Goal: Navigation & Orientation: Find specific page/section

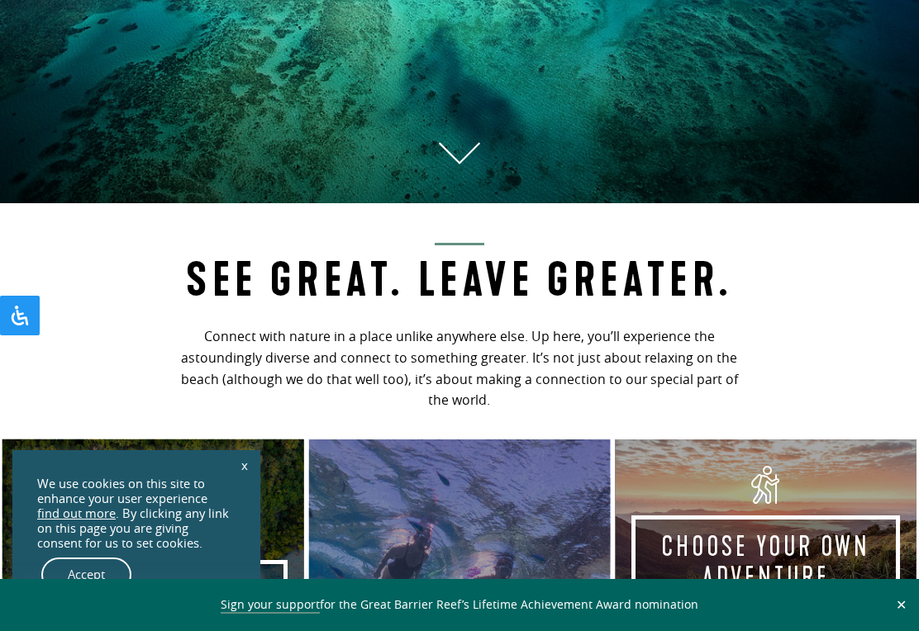
scroll to position [1010, 0]
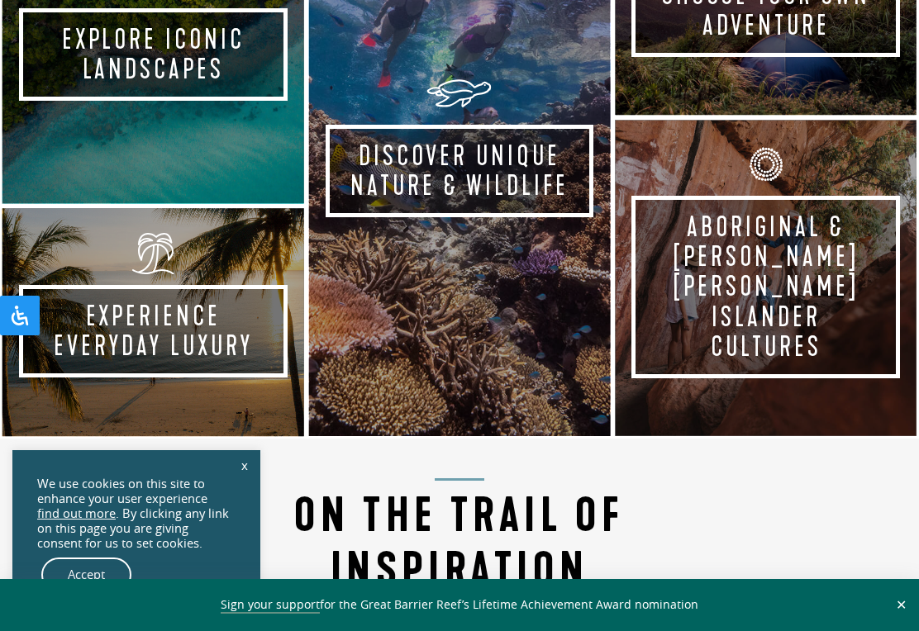
click at [222, 492] on div "x We use cookies on this site to enhance your user experience find out more . B…" at bounding box center [136, 534] width 248 height 169
click at [250, 483] on link "x" at bounding box center [244, 465] width 23 height 36
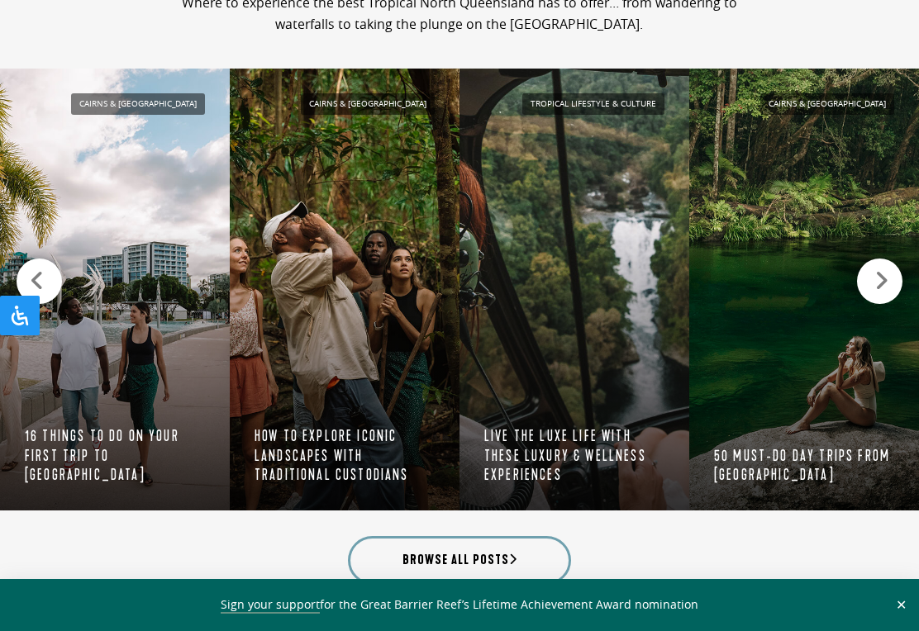
scroll to position [1633, 0]
click at [883, 279] on icon at bounding box center [881, 281] width 14 height 23
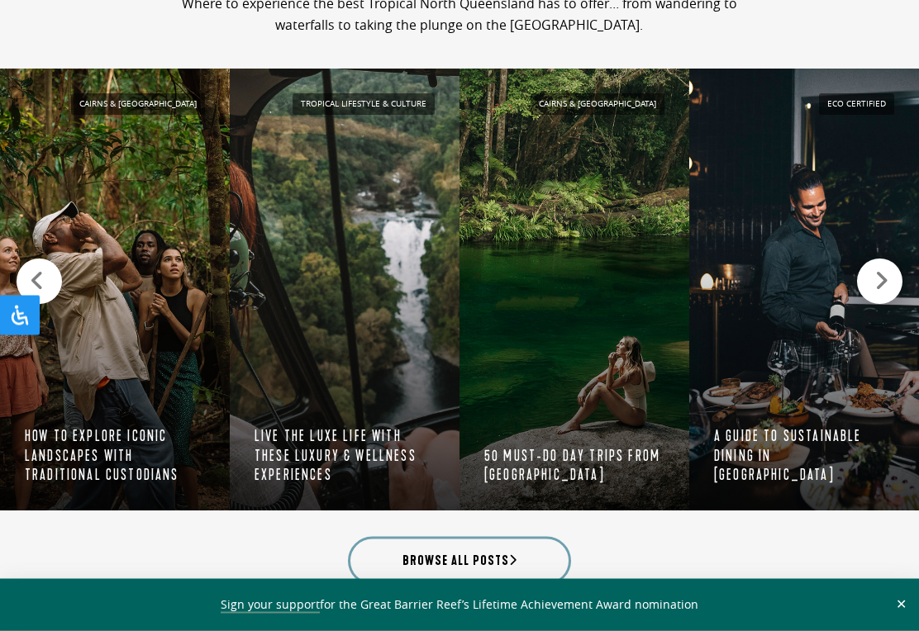
scroll to position [1634, 0]
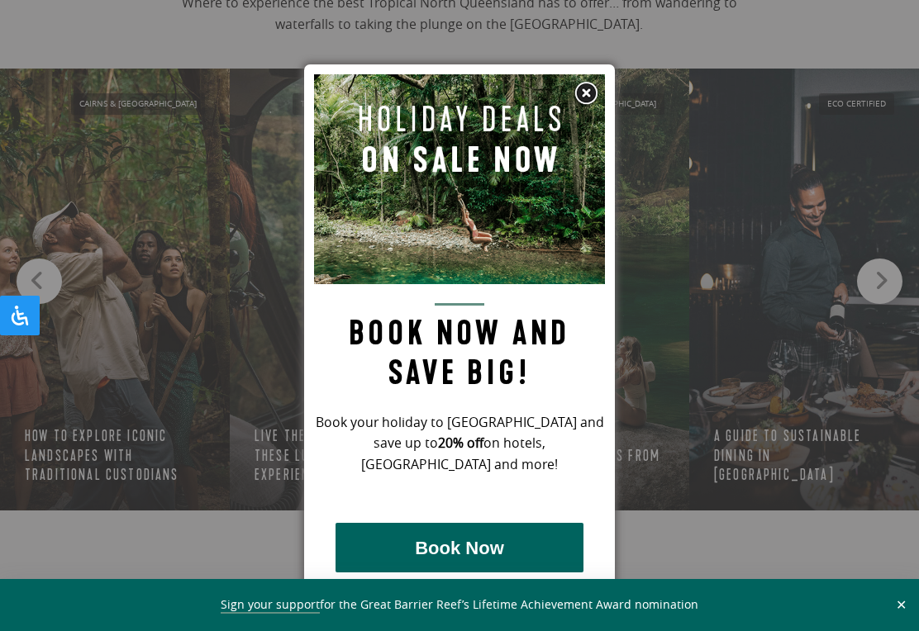
click at [879, 277] on div at bounding box center [459, 315] width 919 height 631
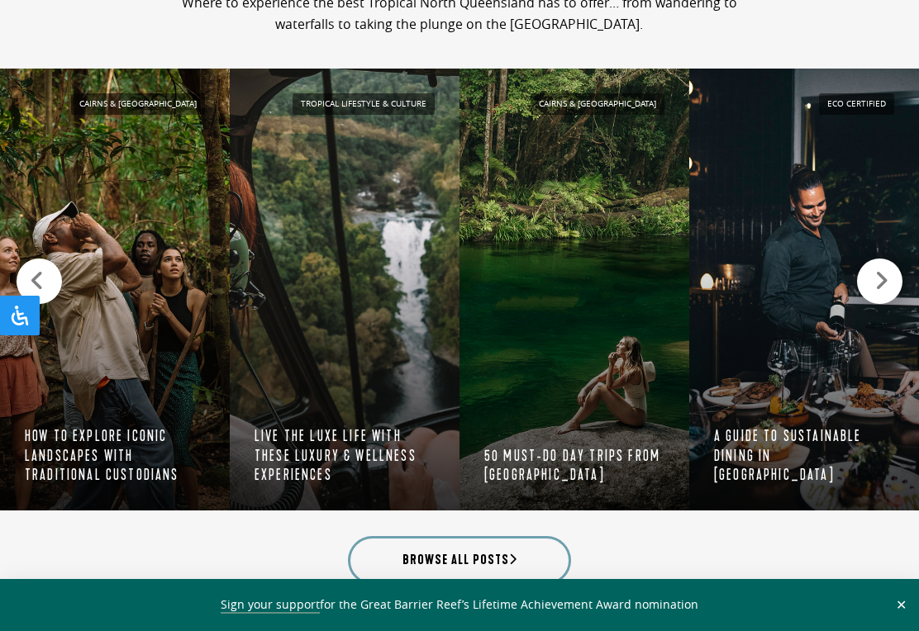
click at [888, 280] on icon at bounding box center [881, 280] width 14 height 23
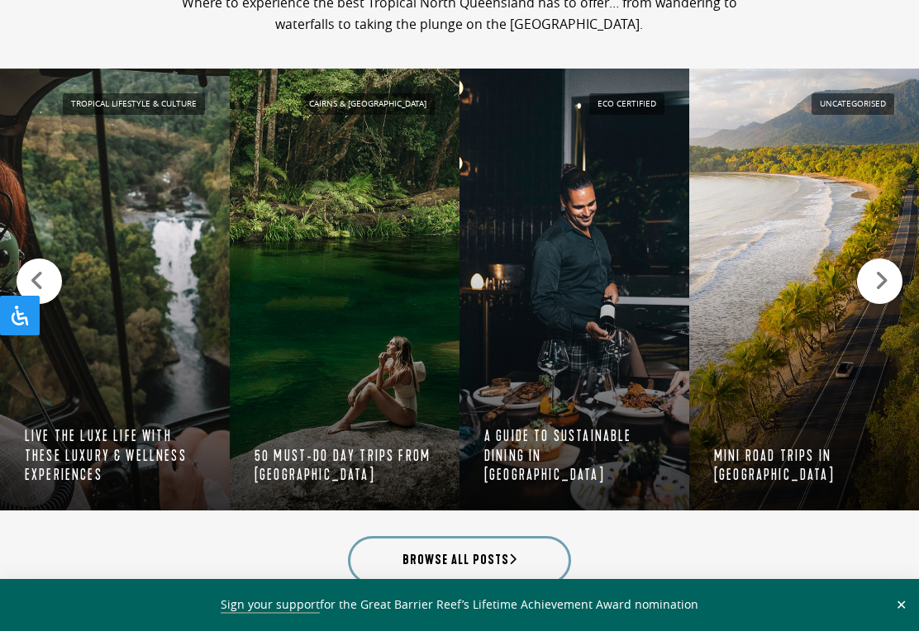
click at [884, 280] on icon at bounding box center [881, 280] width 14 height 23
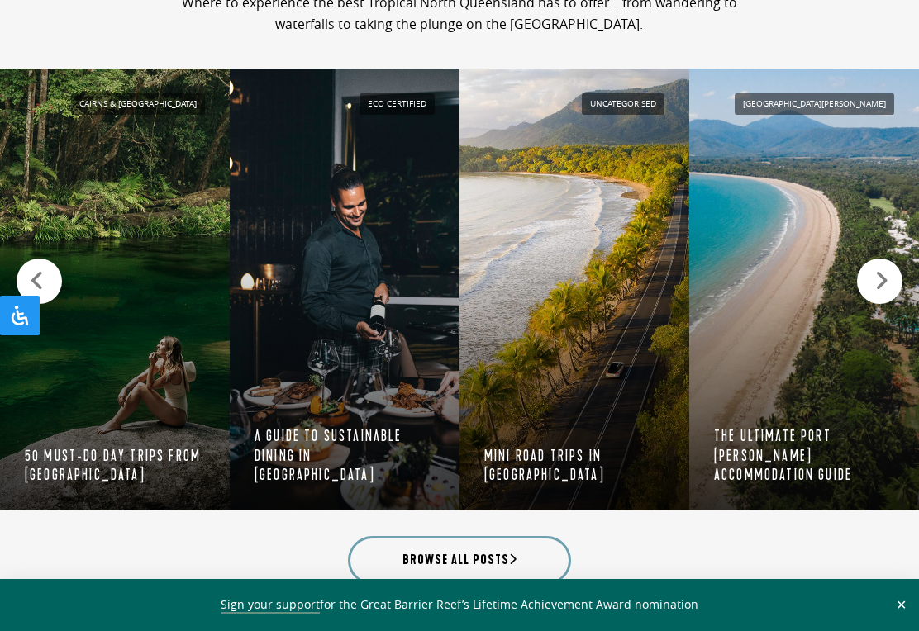
click at [887, 274] on icon at bounding box center [881, 280] width 14 height 23
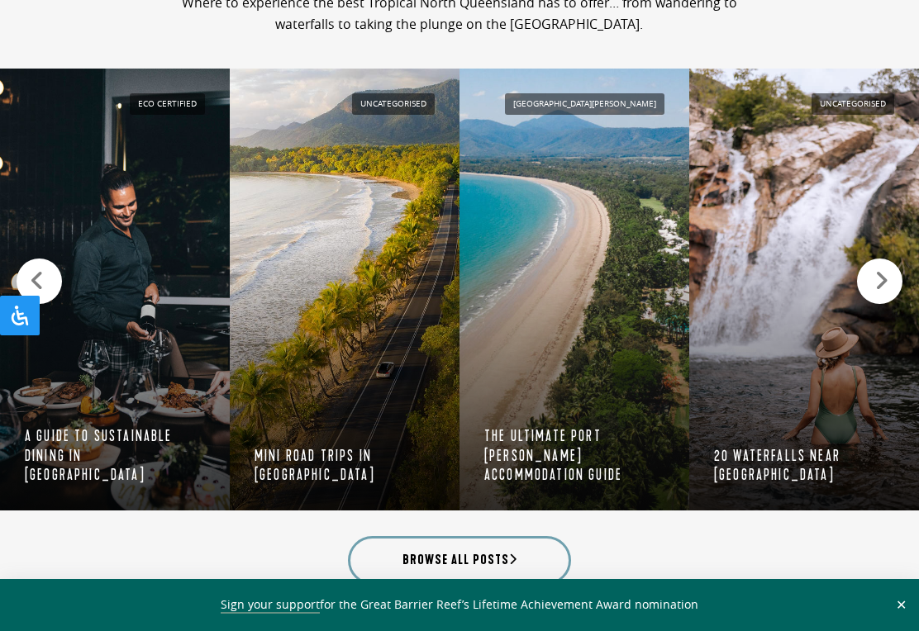
click at [40, 286] on icon at bounding box center [37, 280] width 15 height 23
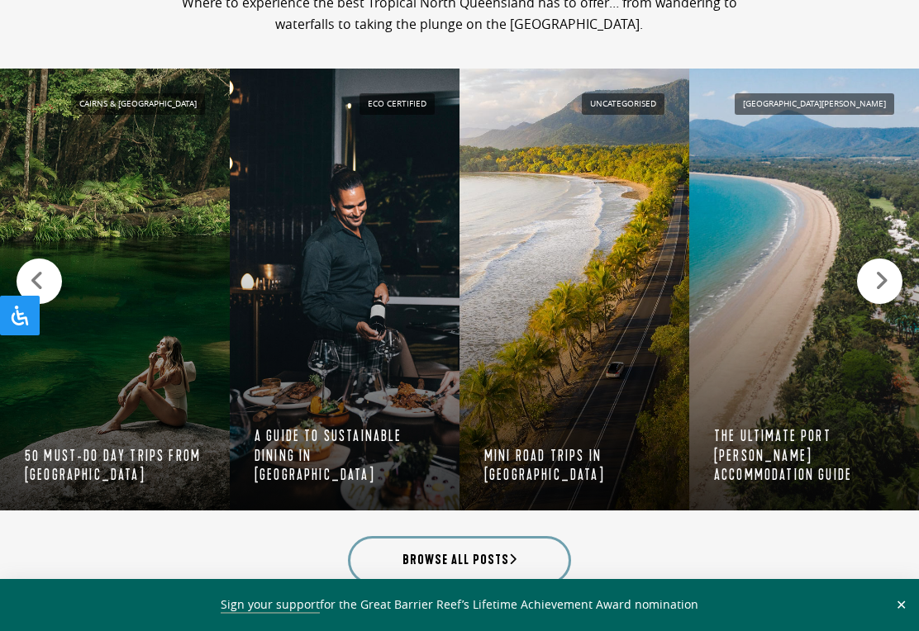
click at [32, 273] on icon at bounding box center [37, 280] width 15 height 23
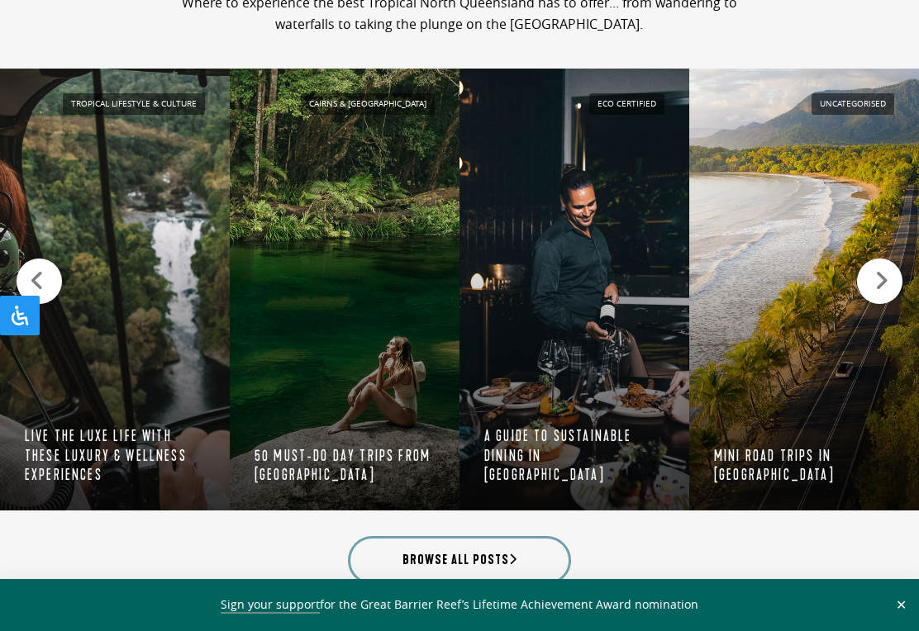
click at [40, 271] on icon at bounding box center [37, 280] width 15 height 23
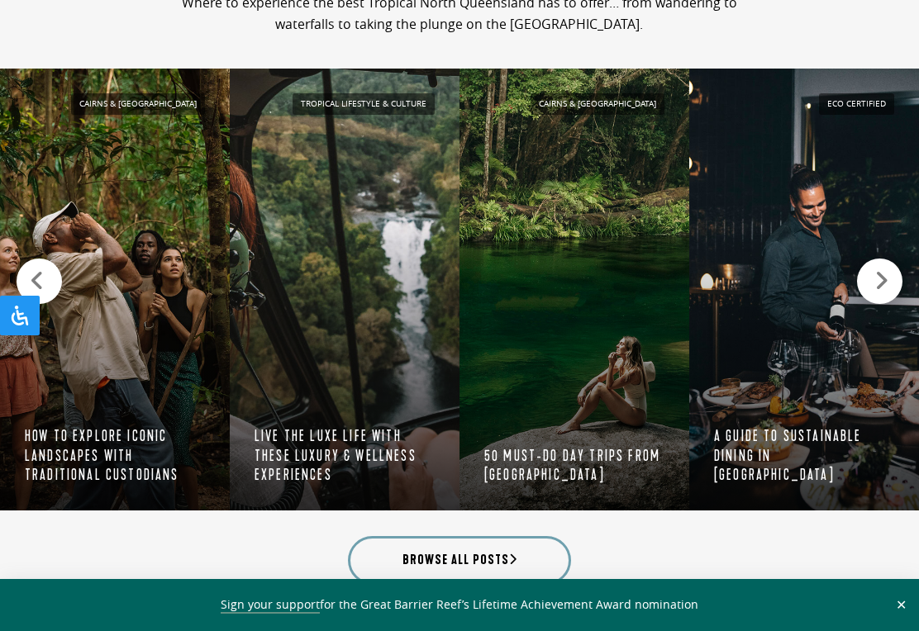
click at [44, 274] on div at bounding box center [39, 281] width 45 height 45
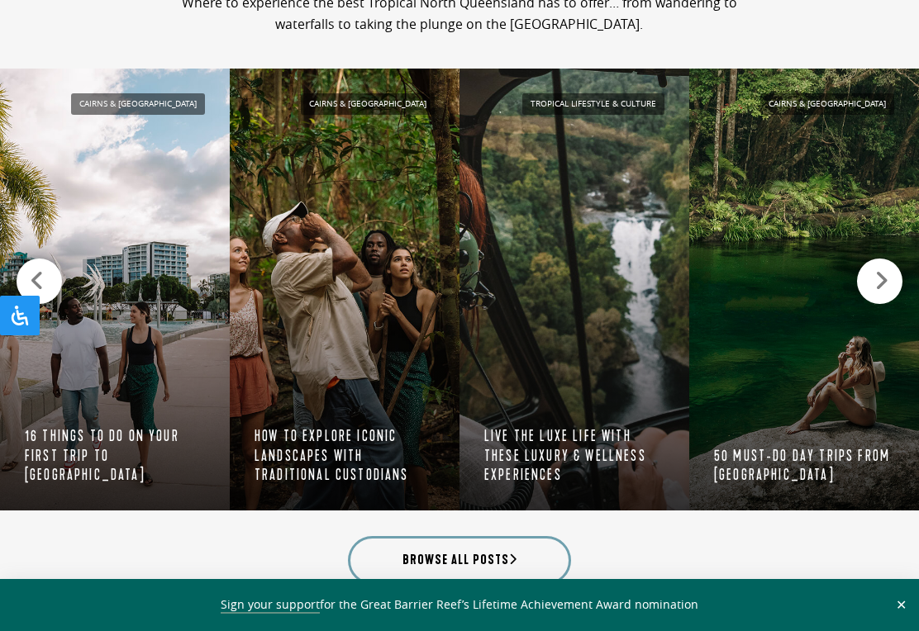
click at [36, 283] on icon at bounding box center [37, 280] width 15 height 23
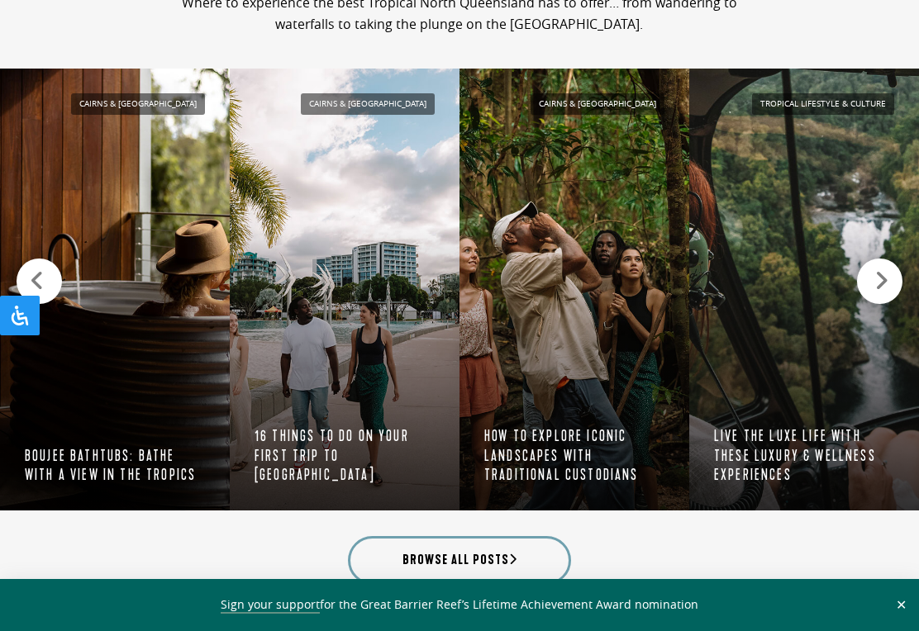
click at [42, 269] on icon at bounding box center [37, 280] width 15 height 23
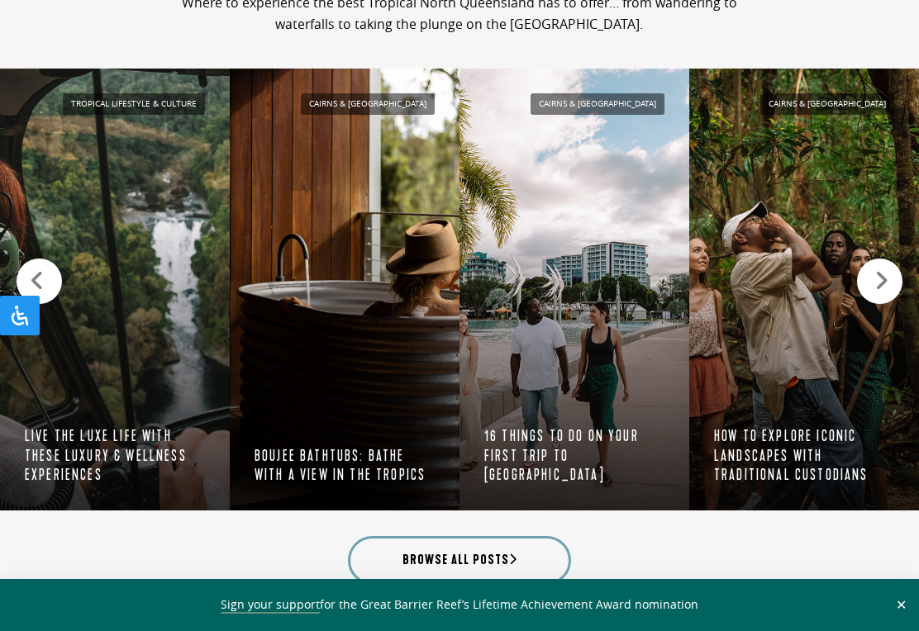
click at [40, 280] on icon at bounding box center [37, 280] width 15 height 23
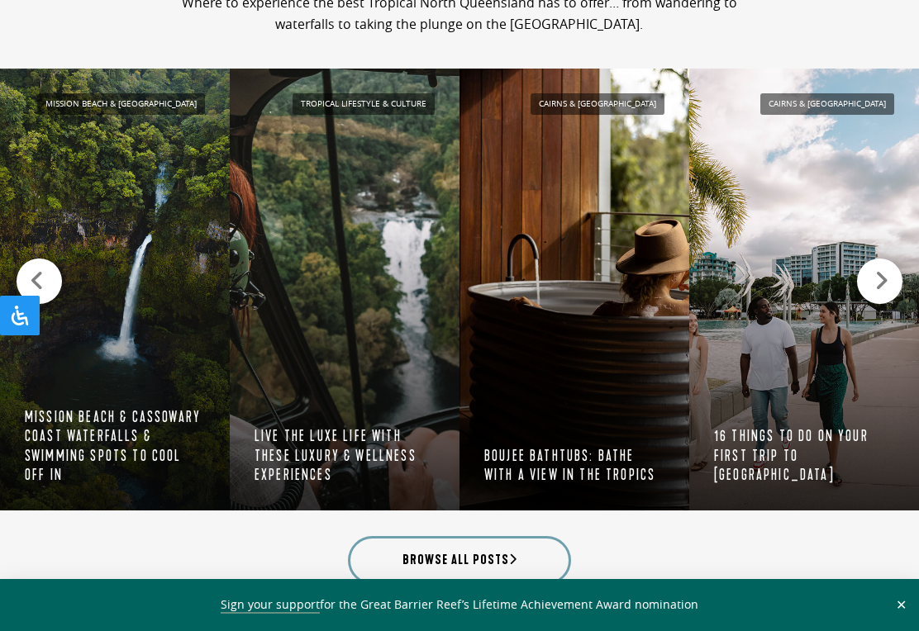
click at [39, 269] on icon at bounding box center [37, 280] width 15 height 23
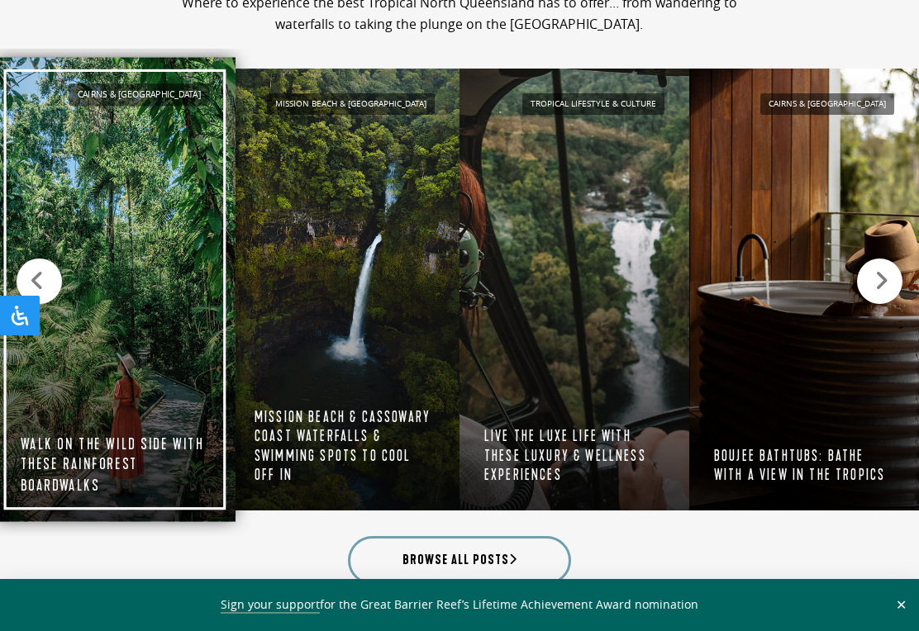
click at [136, 409] on link "Cairns & [GEOGRAPHIC_DATA] Walk on the wild side with these rainforest boardwal…" at bounding box center [114, 289] width 241 height 464
